Goal: Information Seeking & Learning: Learn about a topic

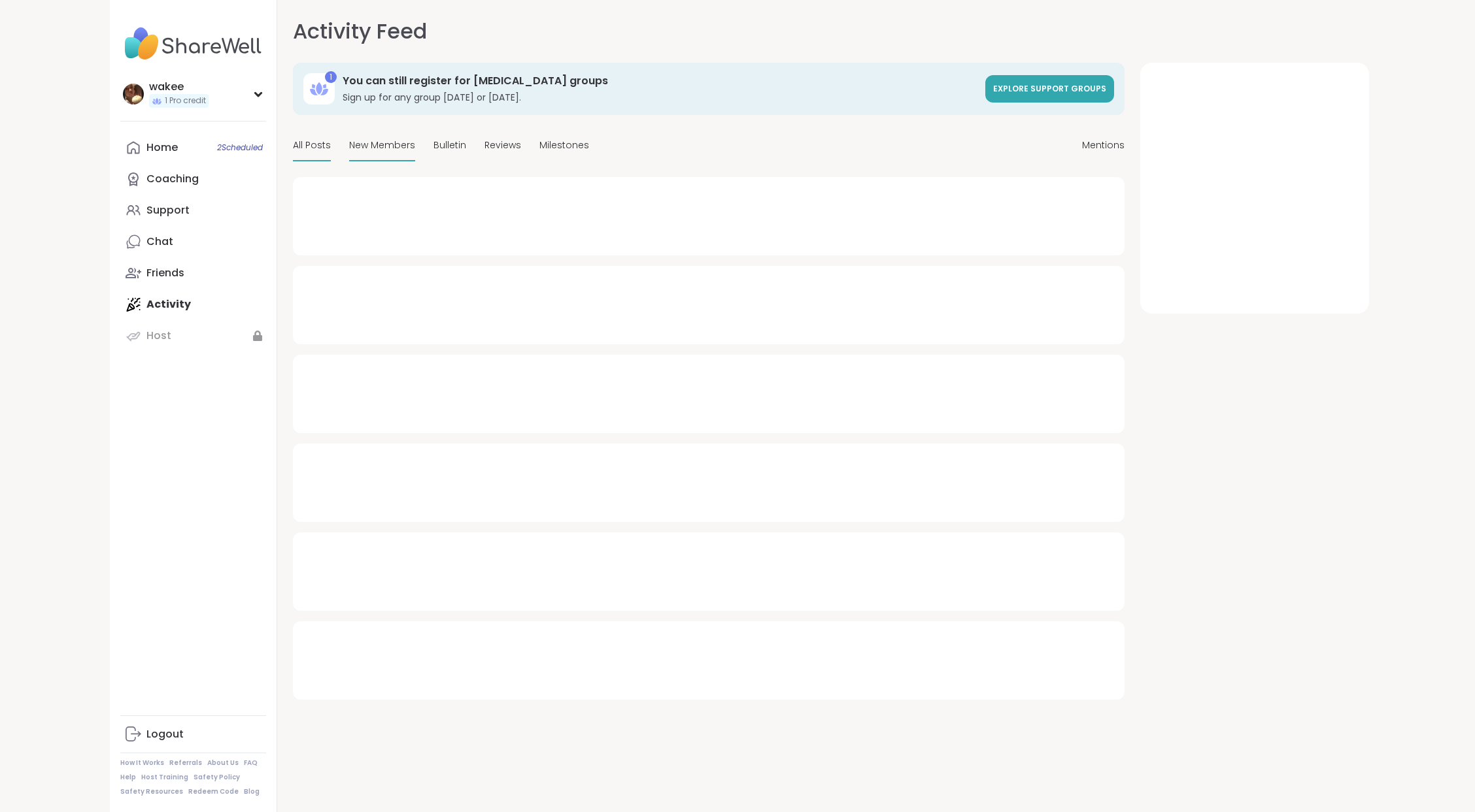
click at [416, 152] on span "New Members" at bounding box center [382, 145] width 66 height 14
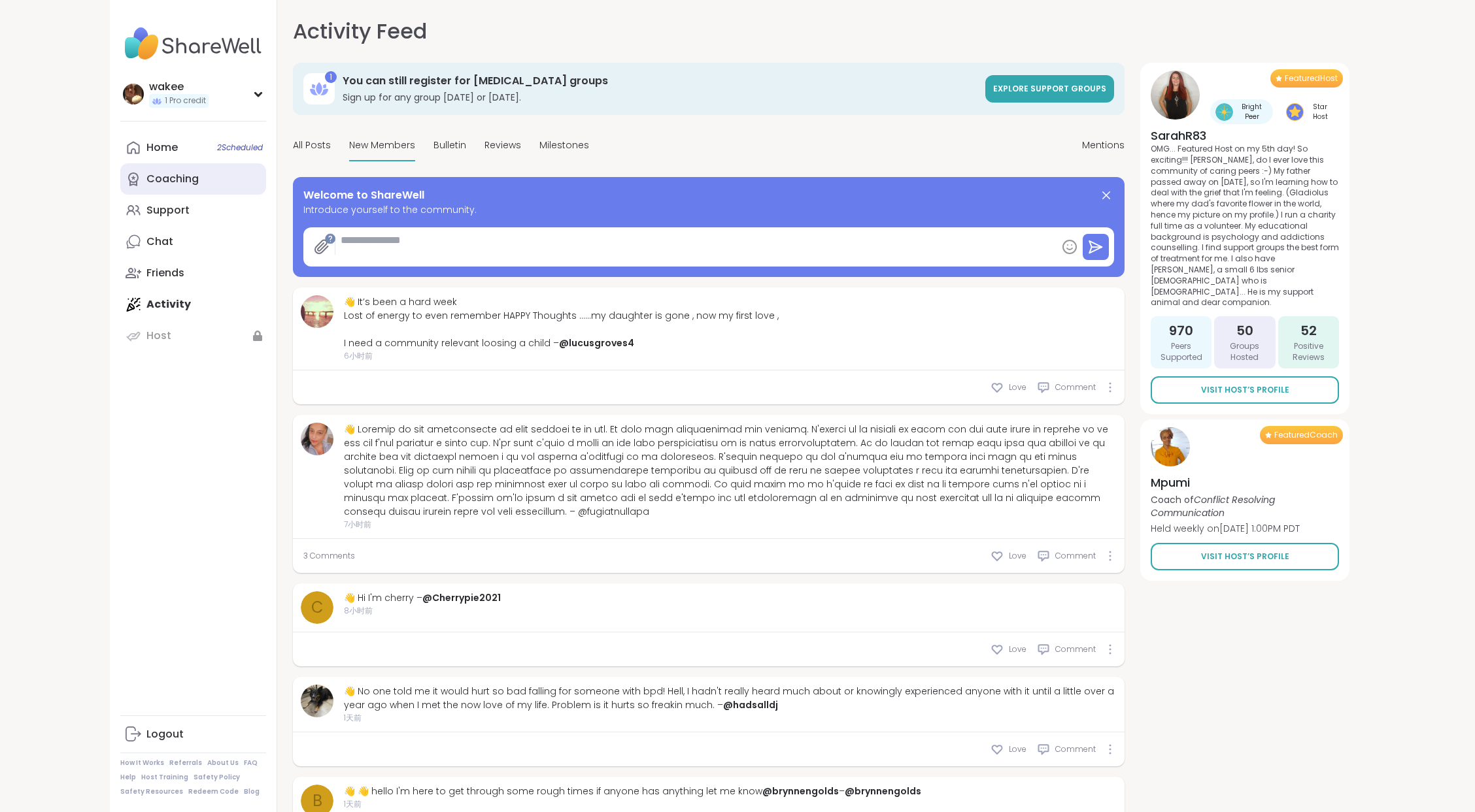
click at [250, 195] on link "Coaching" at bounding box center [193, 179] width 146 height 31
type textarea "*"
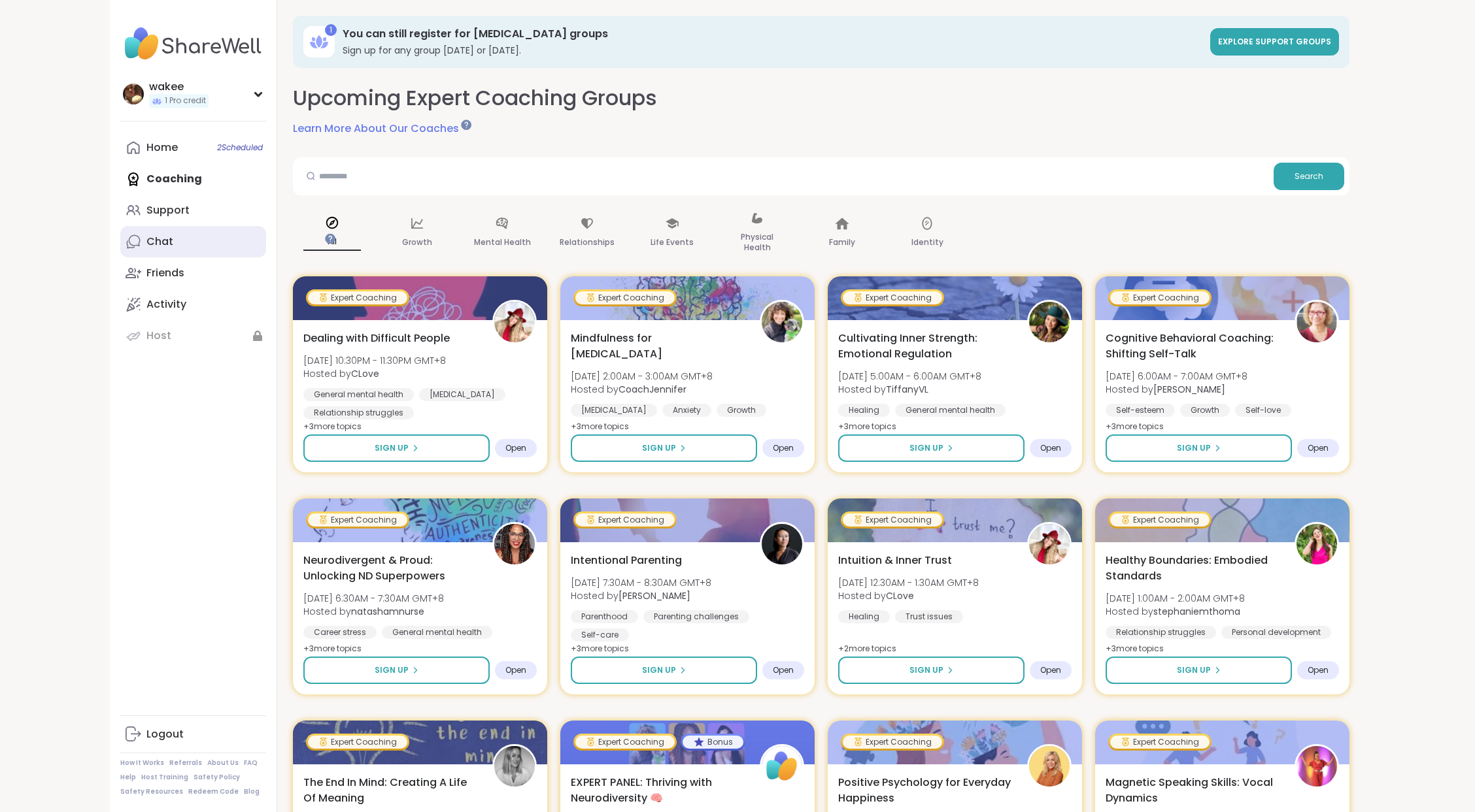
click at [234, 258] on link "Chat" at bounding box center [193, 241] width 146 height 31
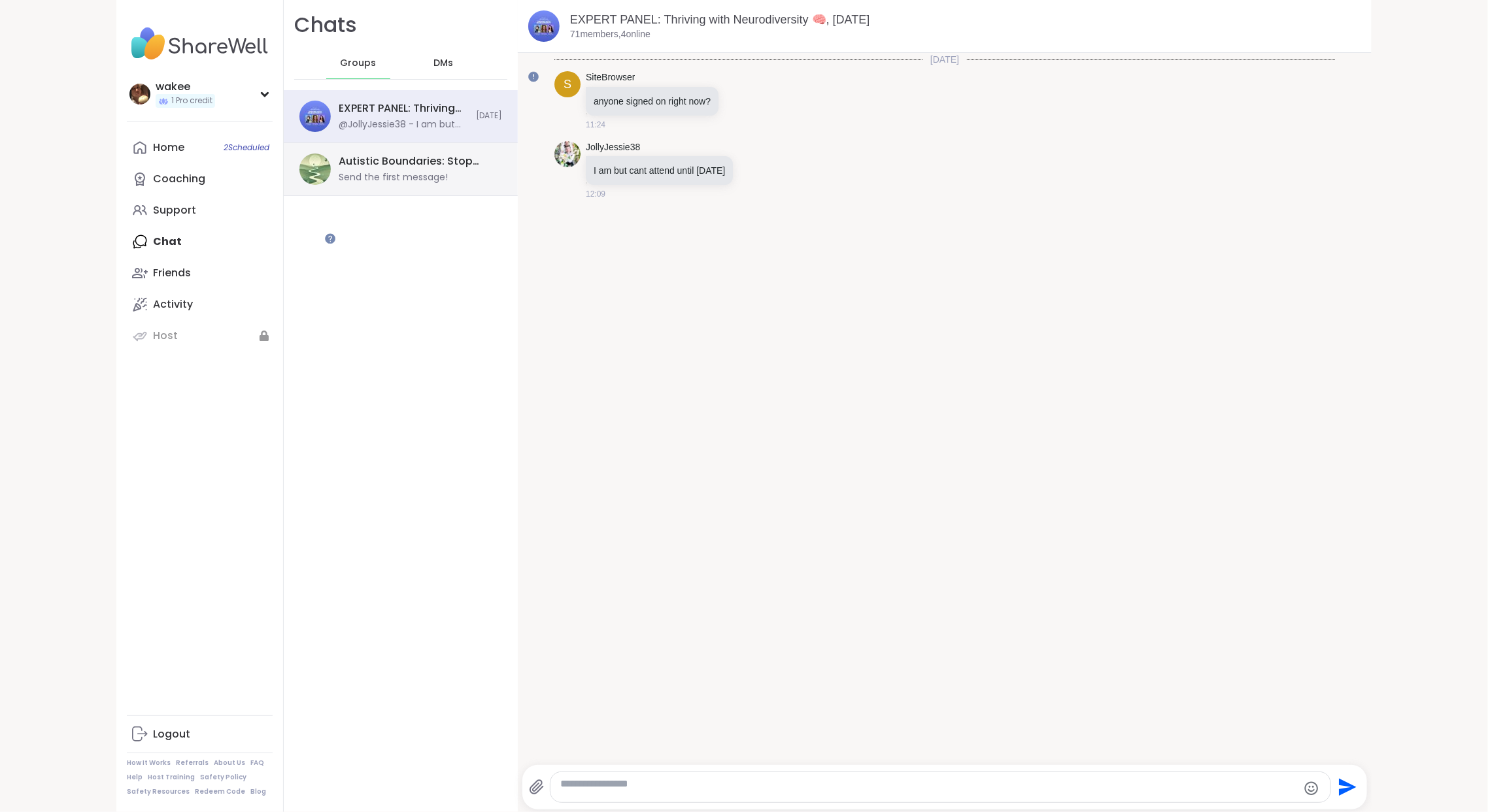
click at [494, 168] on div "Autistic Boundaries: Stop Being a Doormat, [DATE]" at bounding box center [416, 161] width 155 height 15
